Goal: Task Accomplishment & Management: Manage account settings

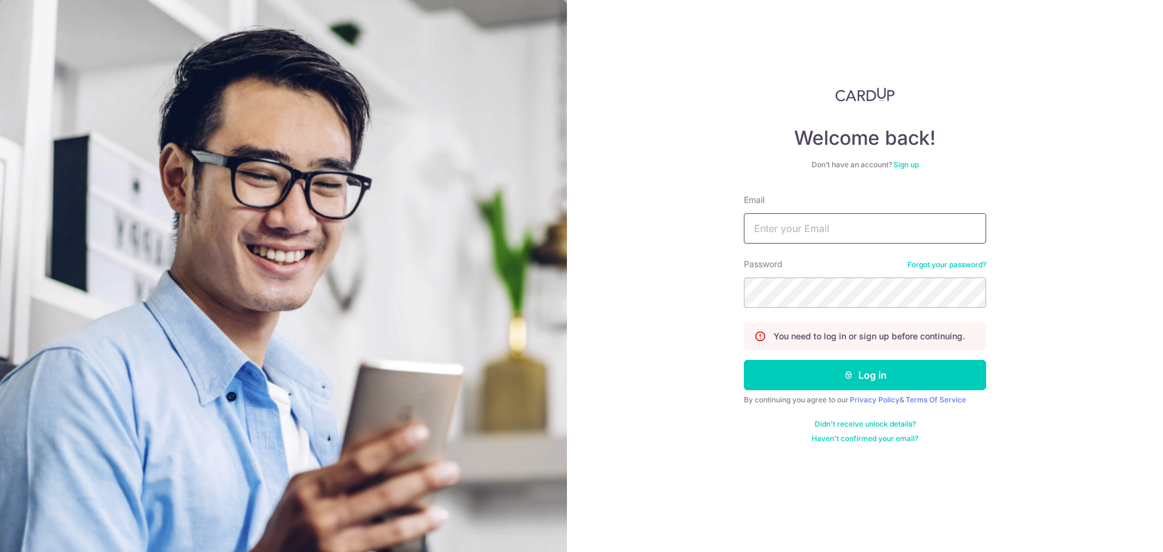
drag, startPoint x: 805, startPoint y: 222, endPoint x: 806, endPoint y: 230, distance: 8.7
click at [805, 222] on input "Email" at bounding box center [865, 228] width 242 height 30
type input "[EMAIL_ADDRESS][DOMAIN_NAME]"
click at [744, 360] on button "Log in" at bounding box center [865, 375] width 242 height 30
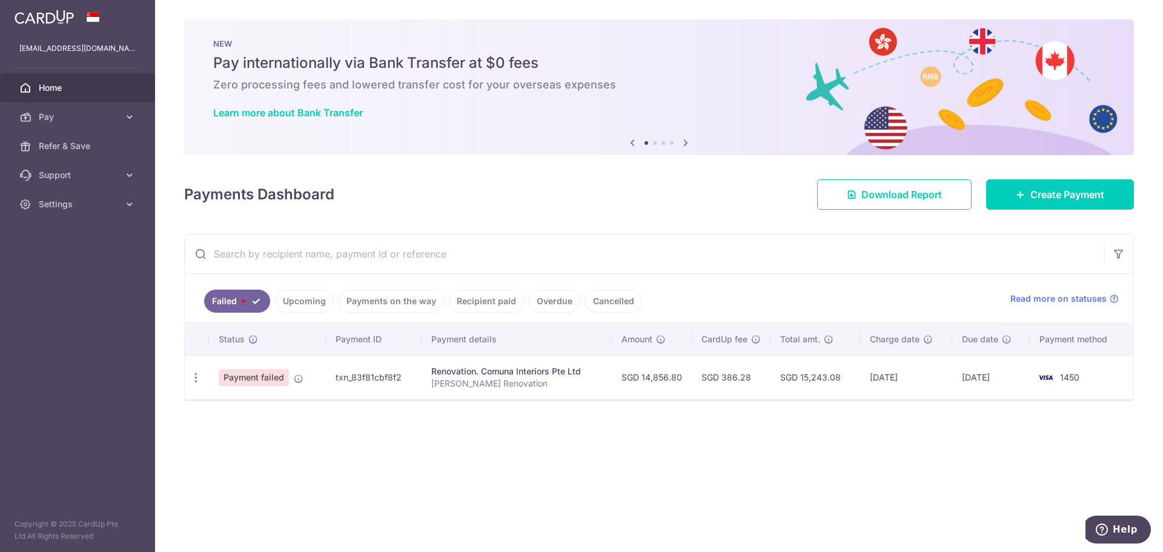
click at [302, 385] on td "Payment failed" at bounding box center [267, 377] width 117 height 44
click at [297, 382] on icon at bounding box center [299, 379] width 10 height 10
click at [201, 377] on icon "button" at bounding box center [196, 377] width 13 height 13
click at [249, 410] on span "Update payment" at bounding box center [260, 411] width 82 height 15
radio input "true"
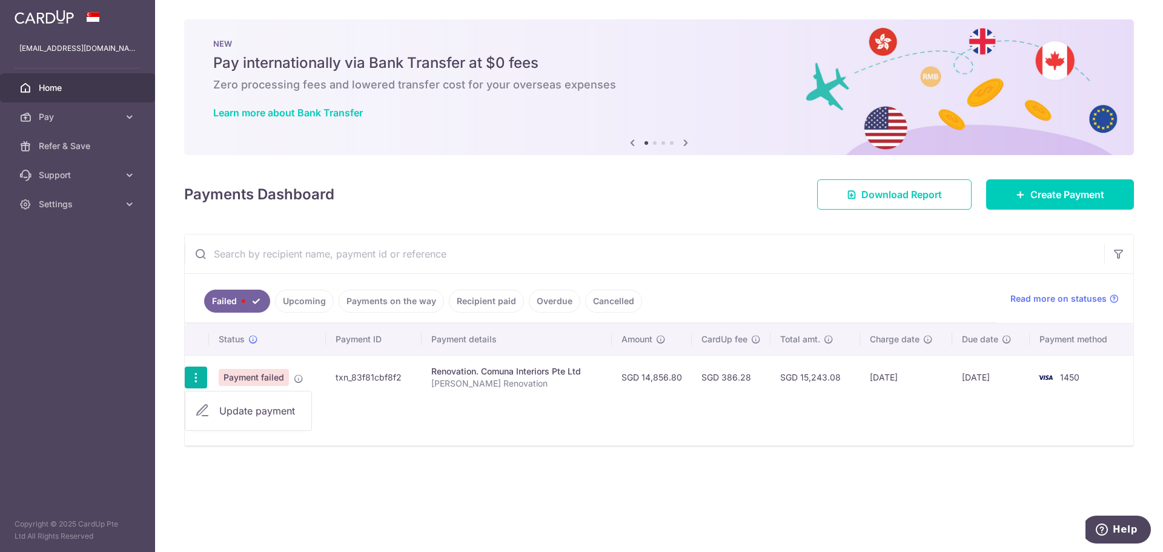
type input "14,856.80"
type input "[PERSON_NAME] Renovation"
type input "45%"
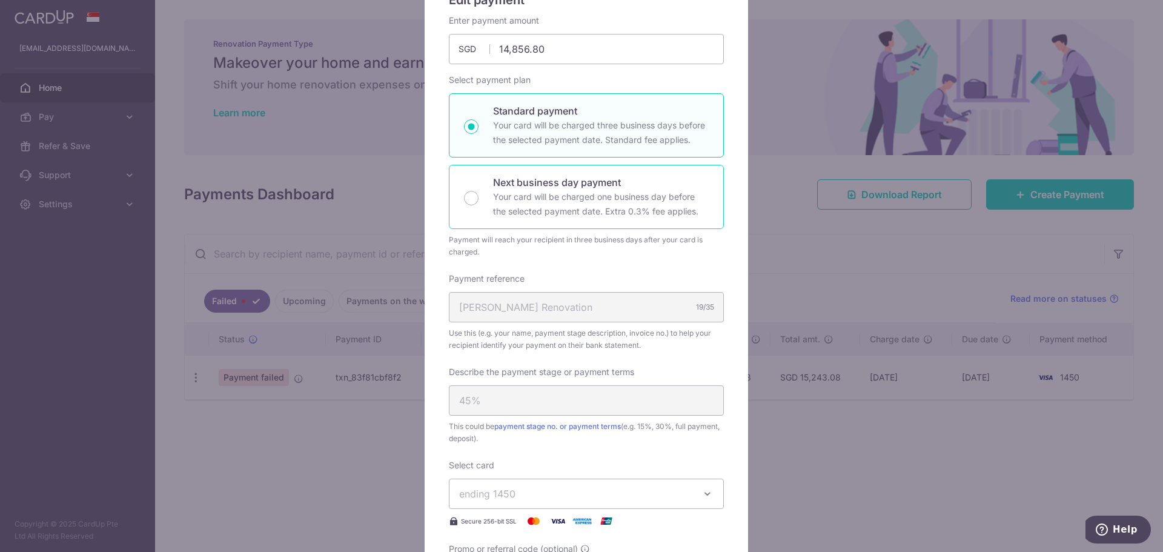
scroll to position [424, 0]
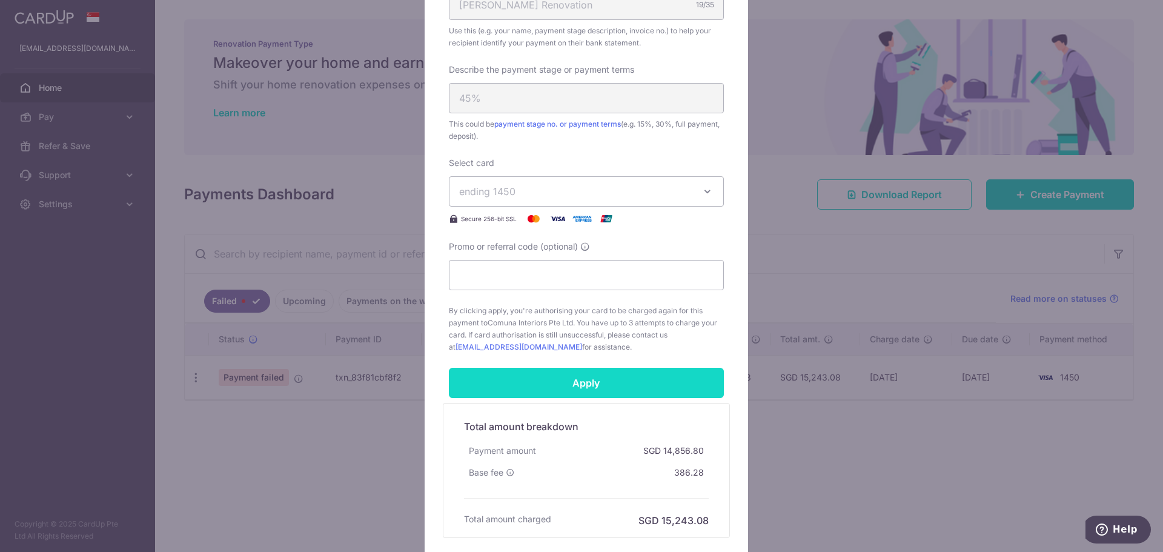
click at [593, 377] on input "Apply" at bounding box center [586, 383] width 275 height 30
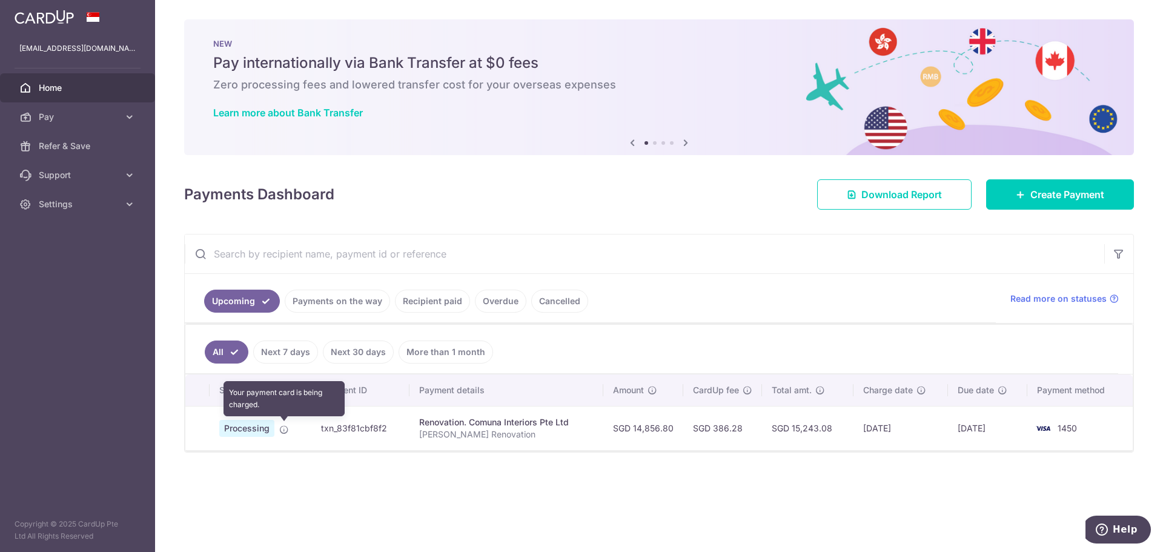
click at [284, 430] on icon at bounding box center [284, 430] width 10 height 10
